Goal: Information Seeking & Learning: Learn about a topic

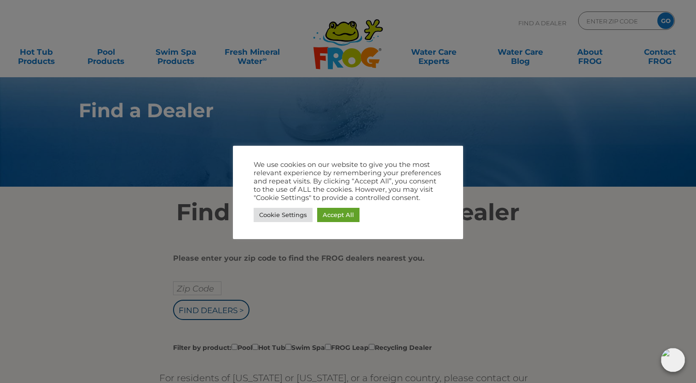
click at [499, 283] on div at bounding box center [348, 191] width 696 height 383
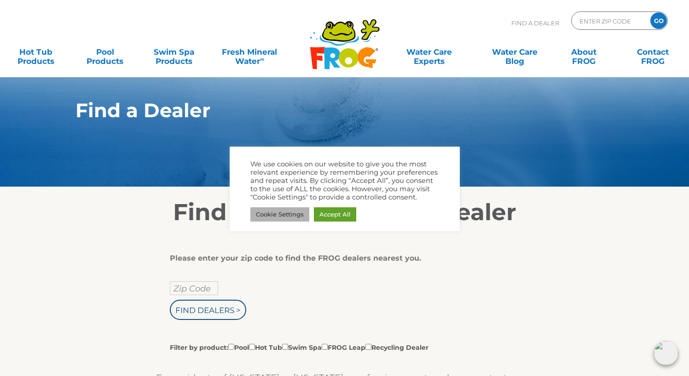
click at [295, 202] on div "We use cookies on our website to give you the most relevant experience by remem…" at bounding box center [344, 180] width 189 height 41
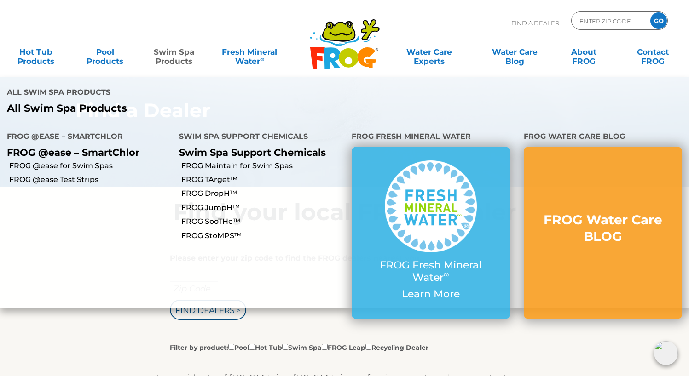
click at [179, 54] on link "Swim Spa Products" at bounding box center [174, 52] width 54 height 18
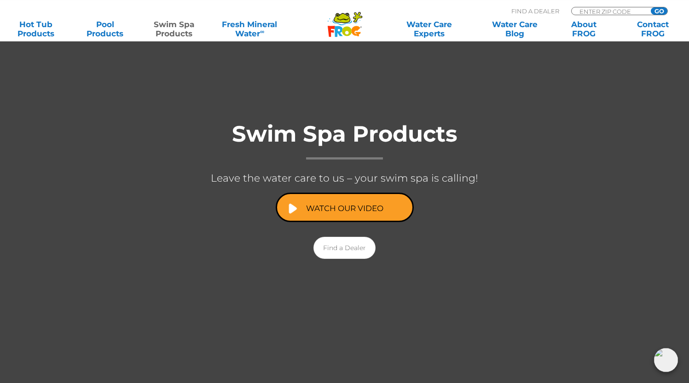
scroll to position [159, 0]
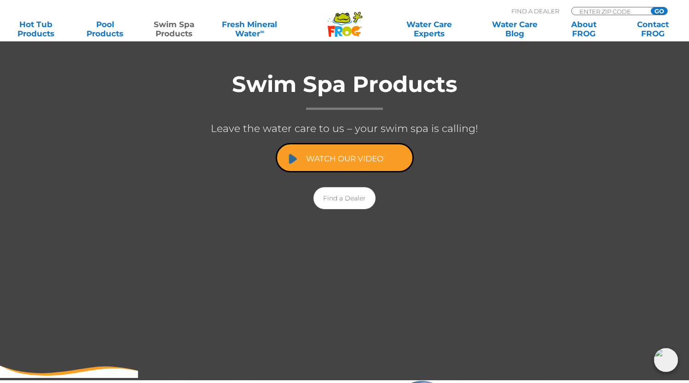
click at [347, 150] on link "Watch Our Video" at bounding box center [345, 157] width 138 height 29
